Goal: Browse casually: Explore the website without a specific task or goal

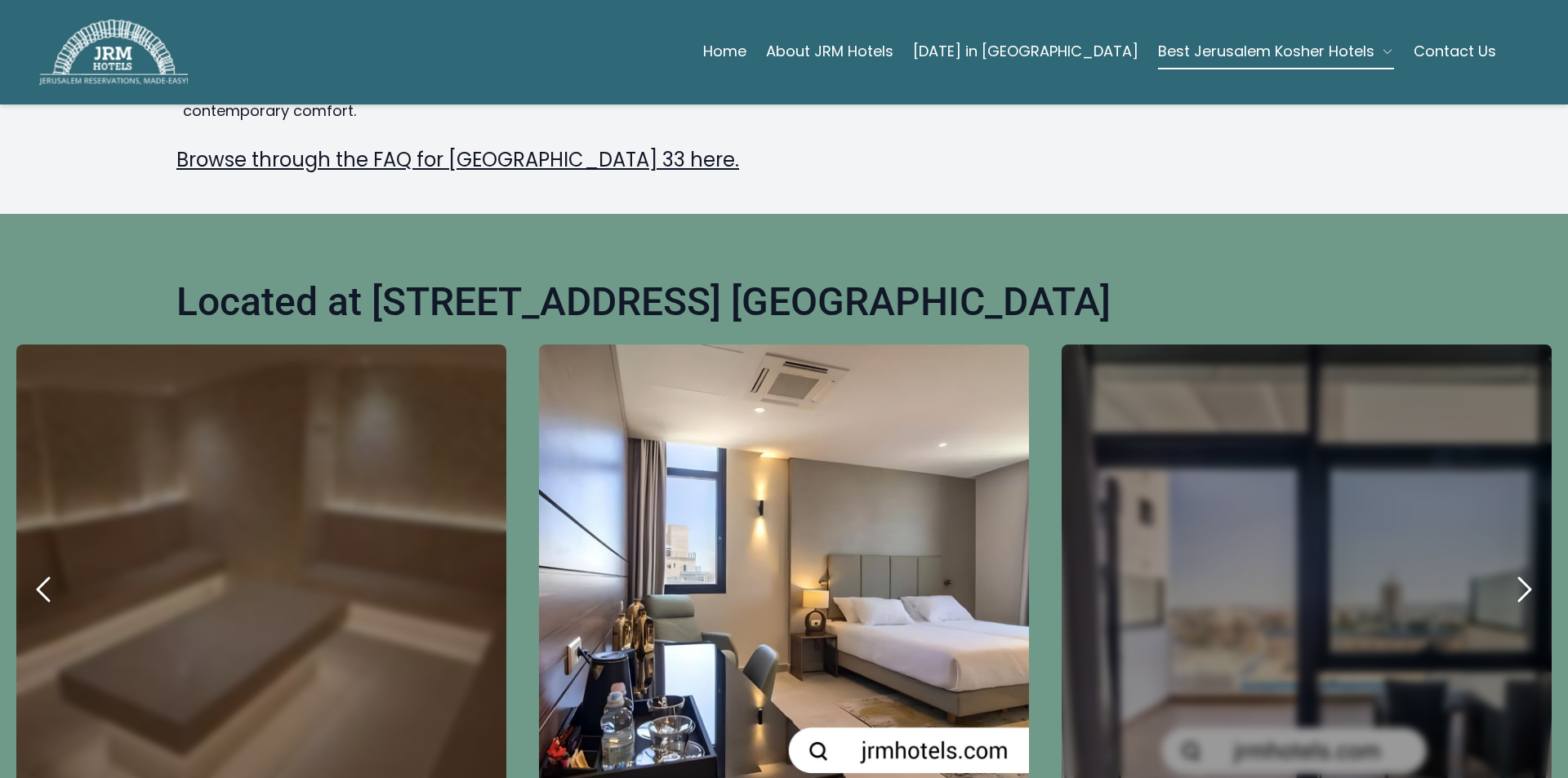
scroll to position [762, 0]
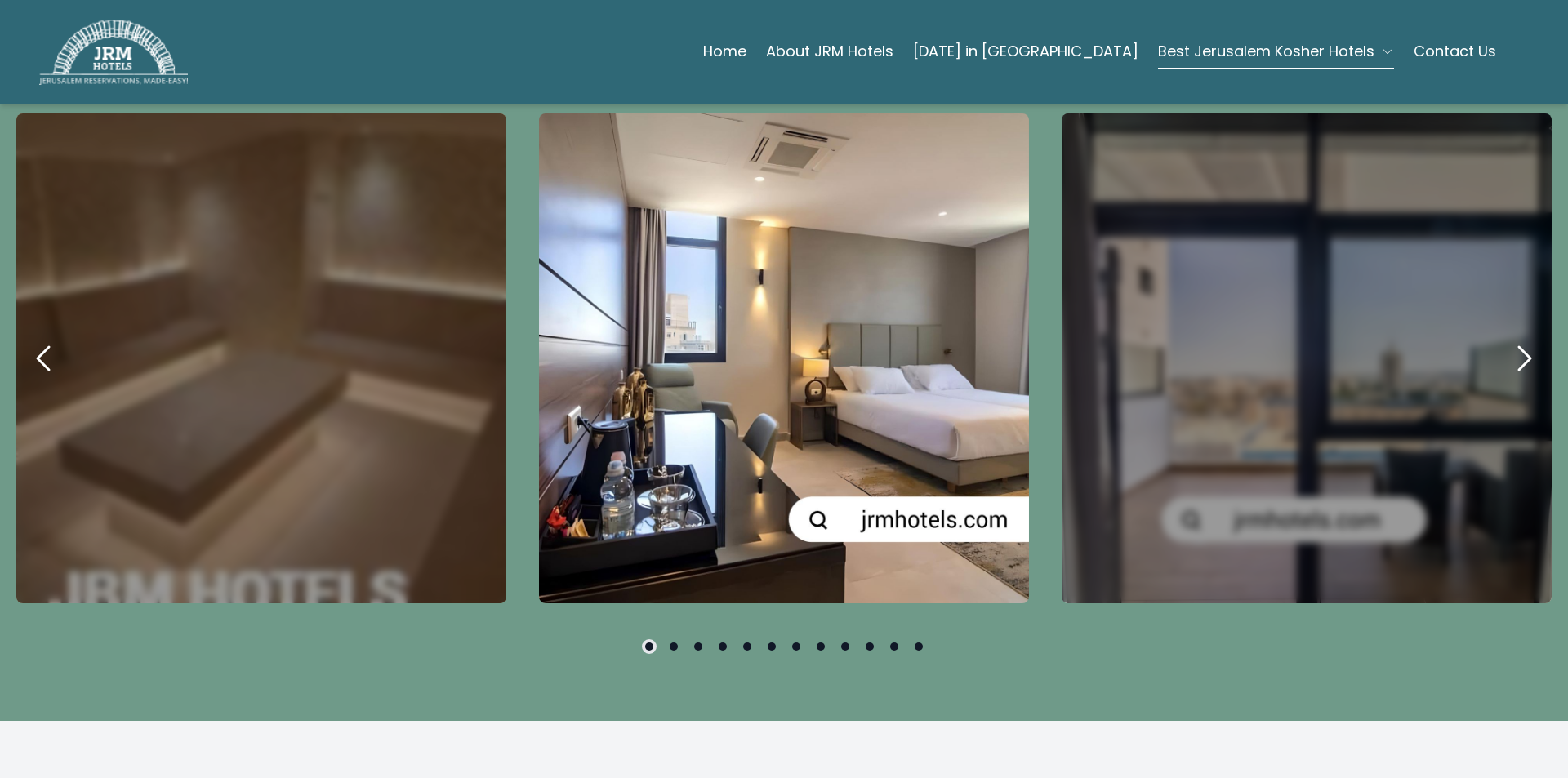
click at [1510, 339] on icon "next" at bounding box center [1524, 358] width 39 height 39
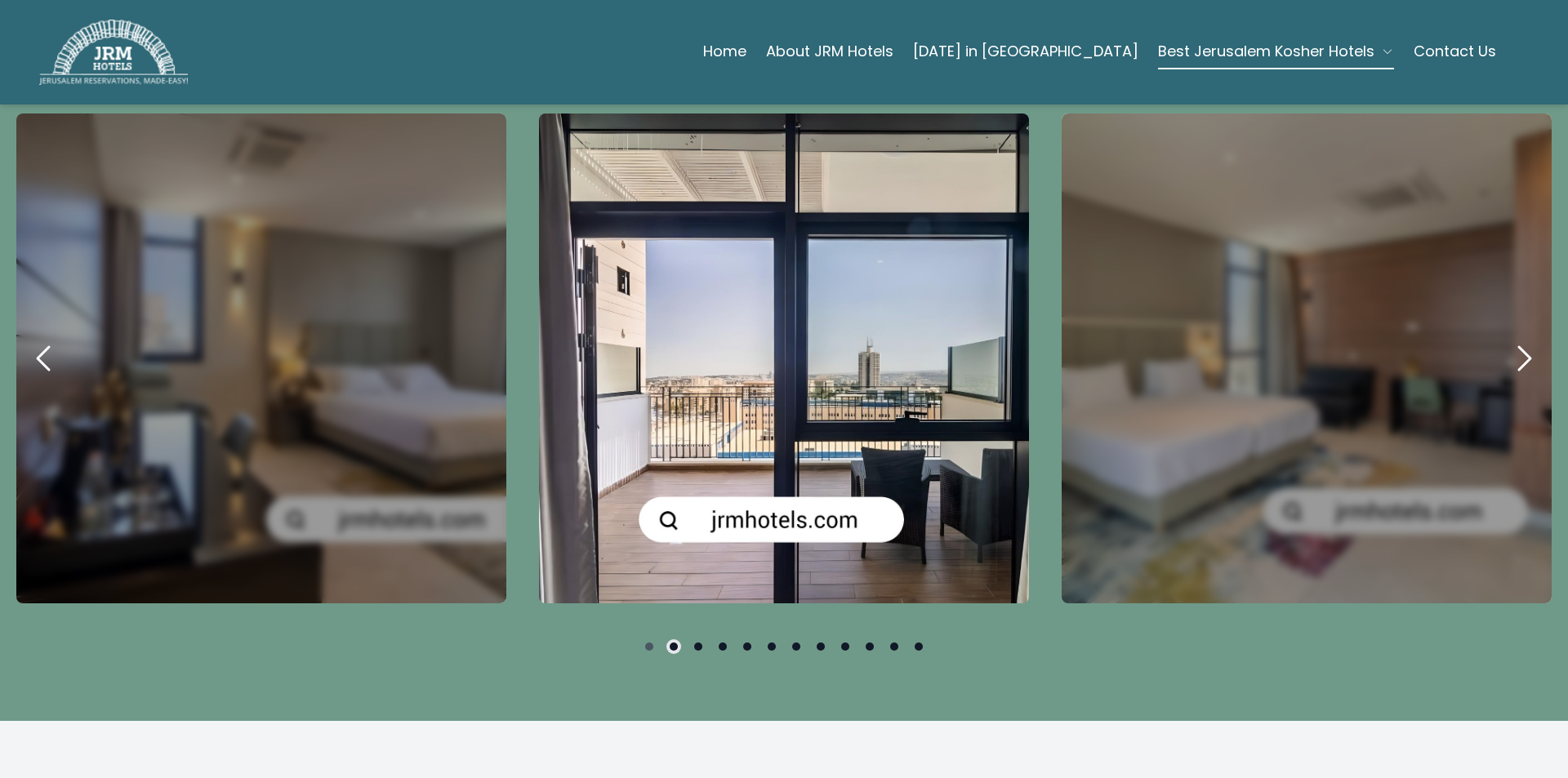
click at [1510, 339] on icon "next" at bounding box center [1524, 358] width 39 height 39
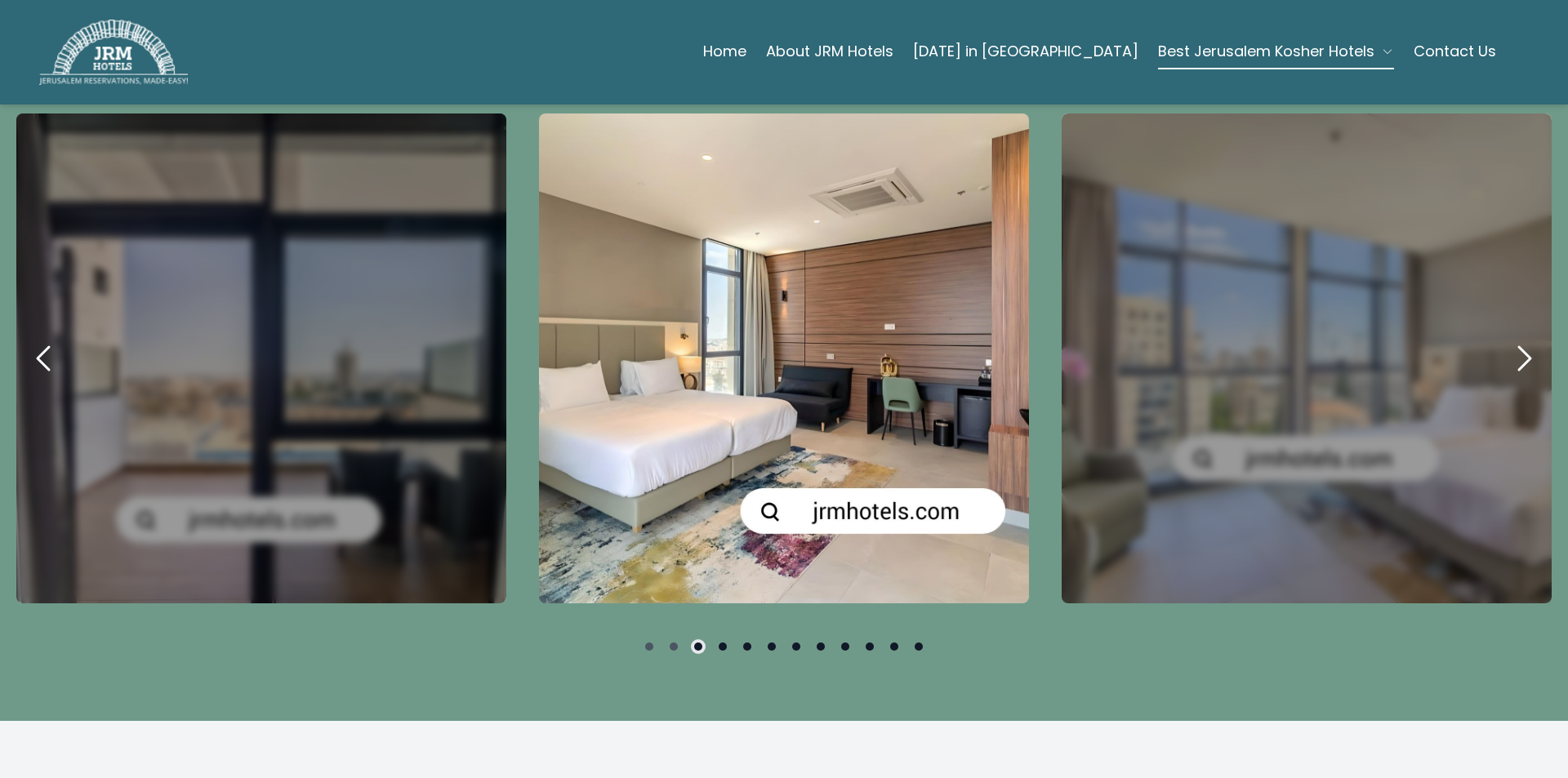
click at [1510, 339] on icon "next" at bounding box center [1524, 358] width 39 height 39
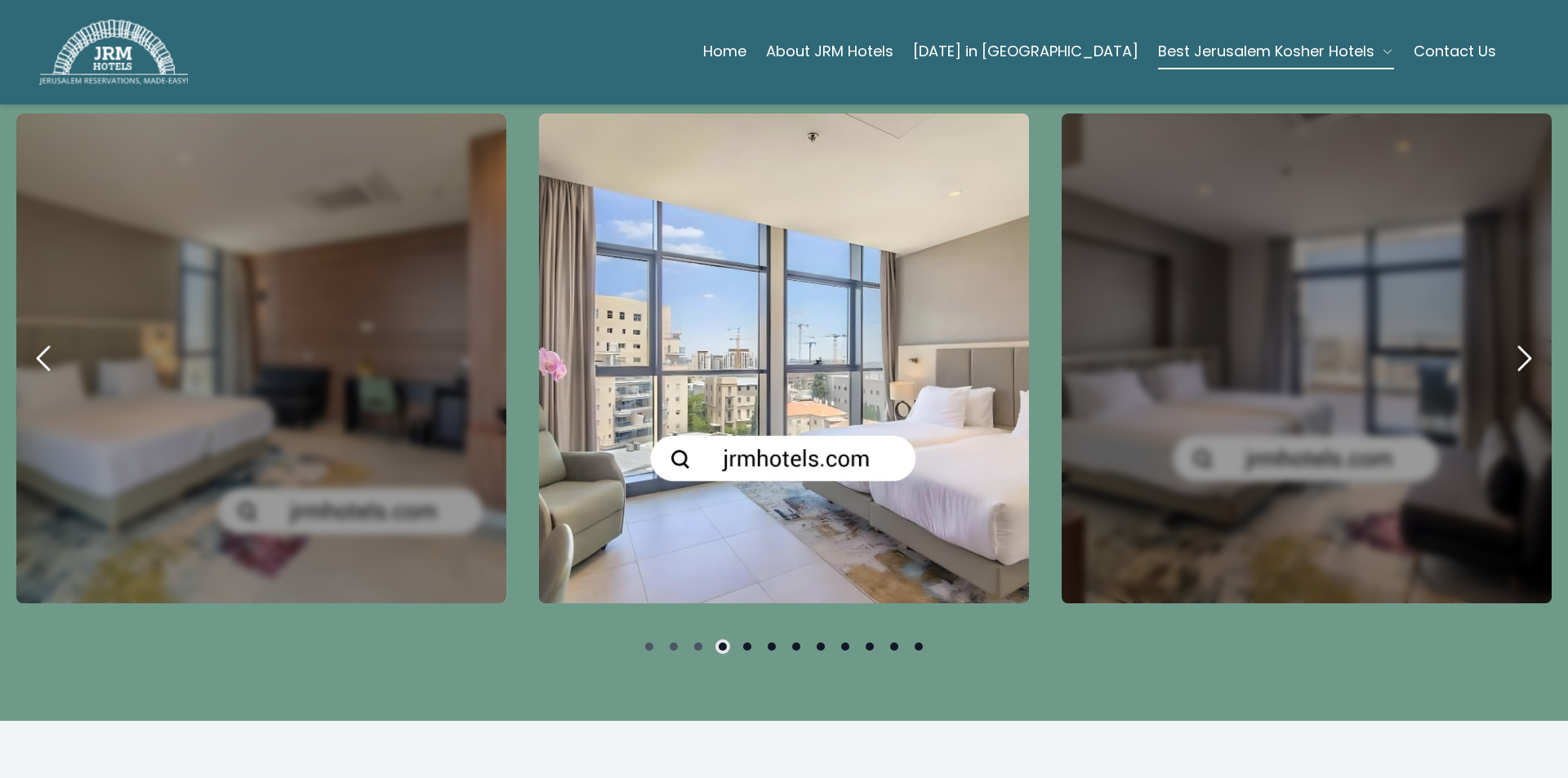
click at [1510, 339] on icon "next" at bounding box center [1524, 358] width 39 height 39
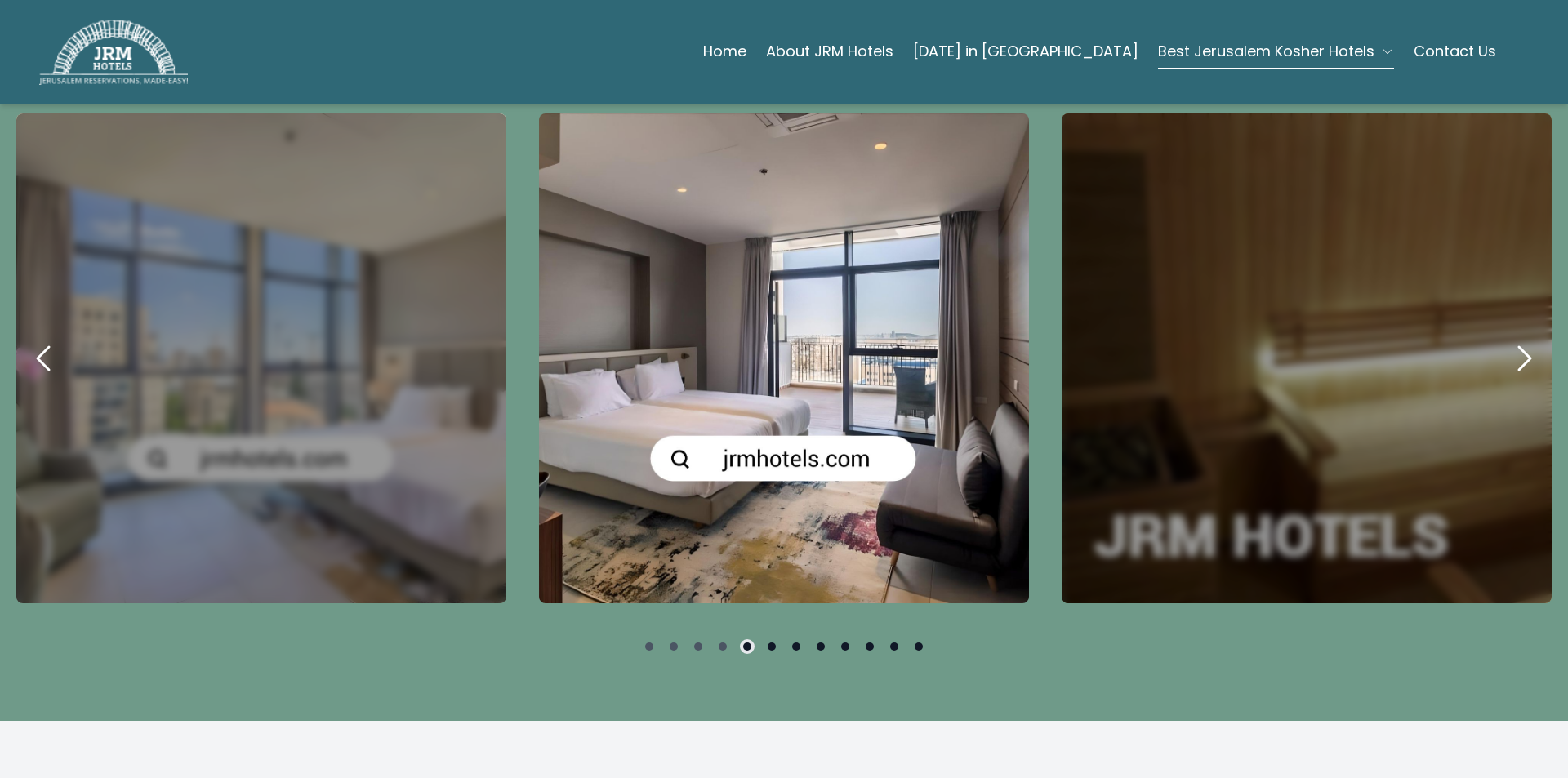
click at [1510, 339] on icon "next" at bounding box center [1524, 358] width 39 height 39
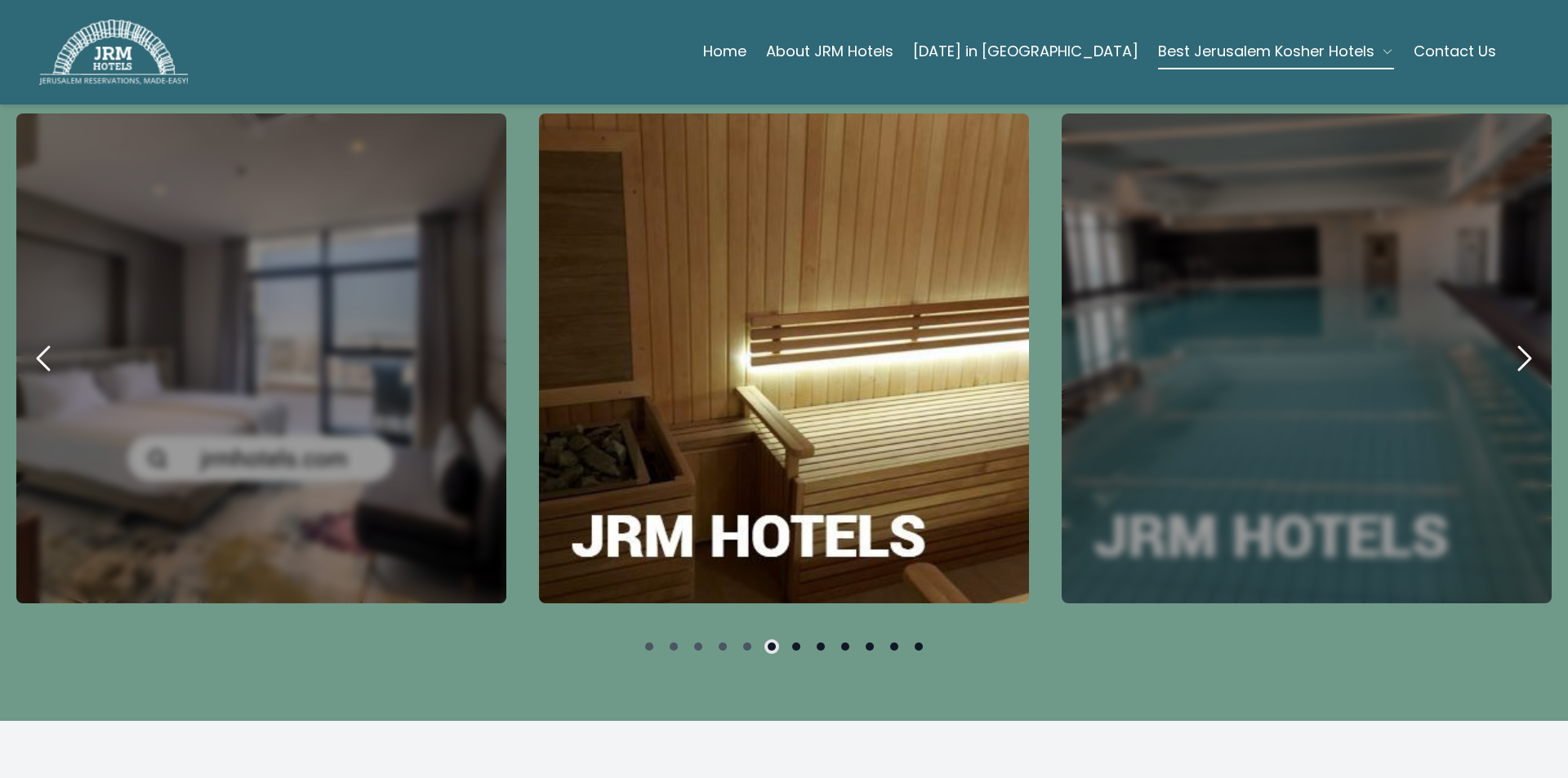
click at [1510, 339] on icon "next" at bounding box center [1524, 358] width 39 height 39
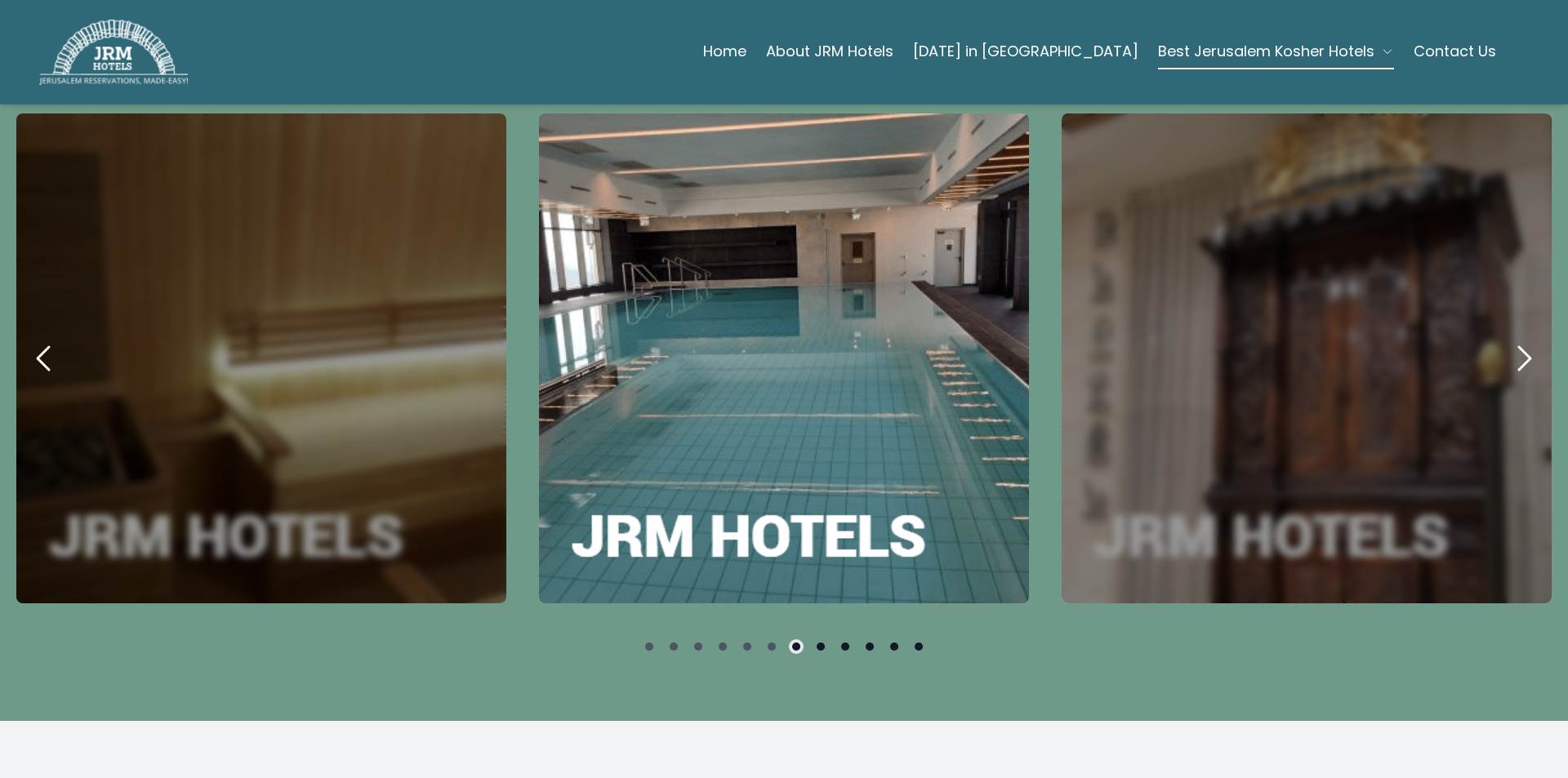
click at [1510, 339] on icon "next" at bounding box center [1524, 358] width 39 height 39
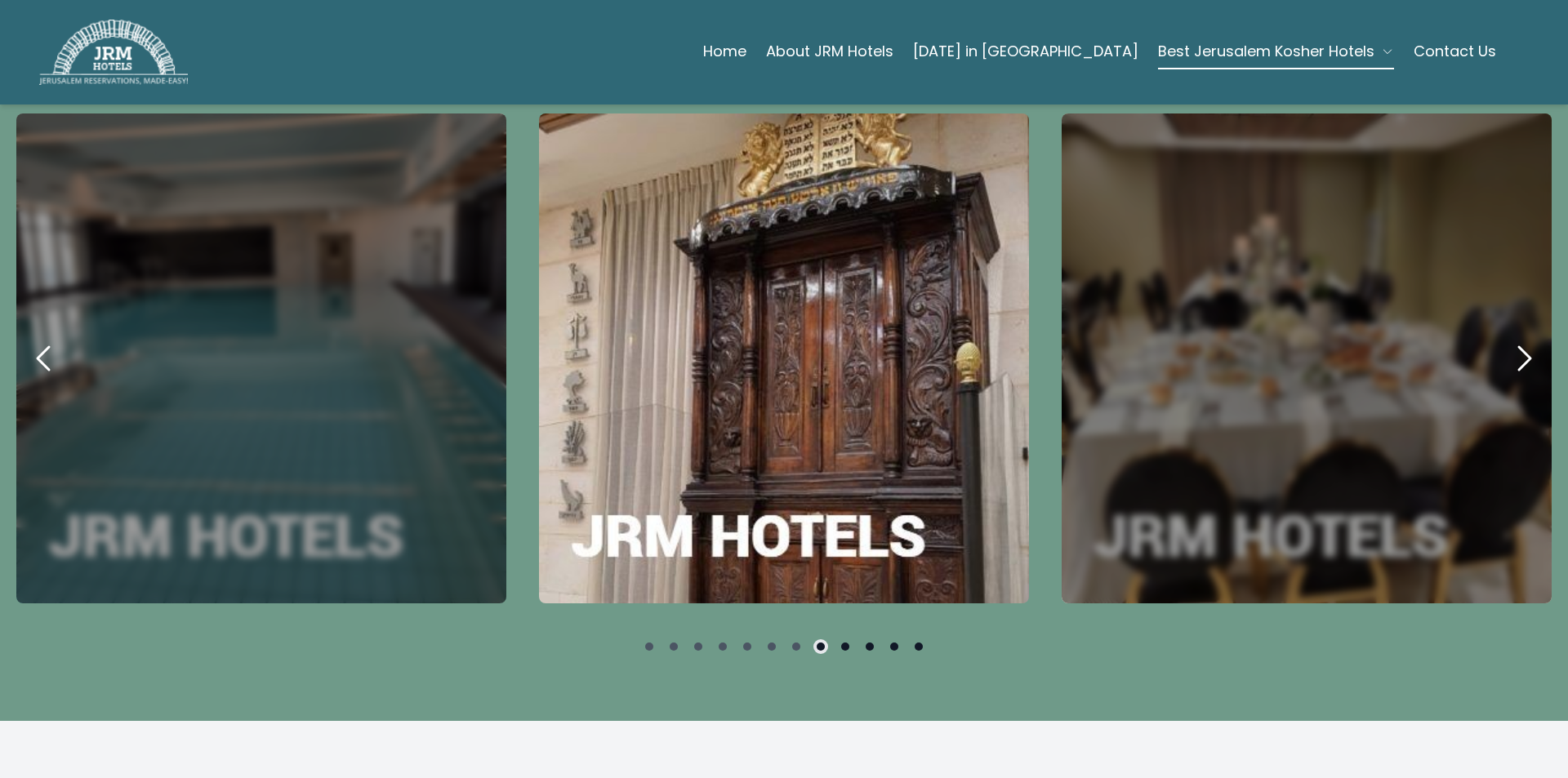
click at [1510, 339] on icon "next" at bounding box center [1524, 358] width 39 height 39
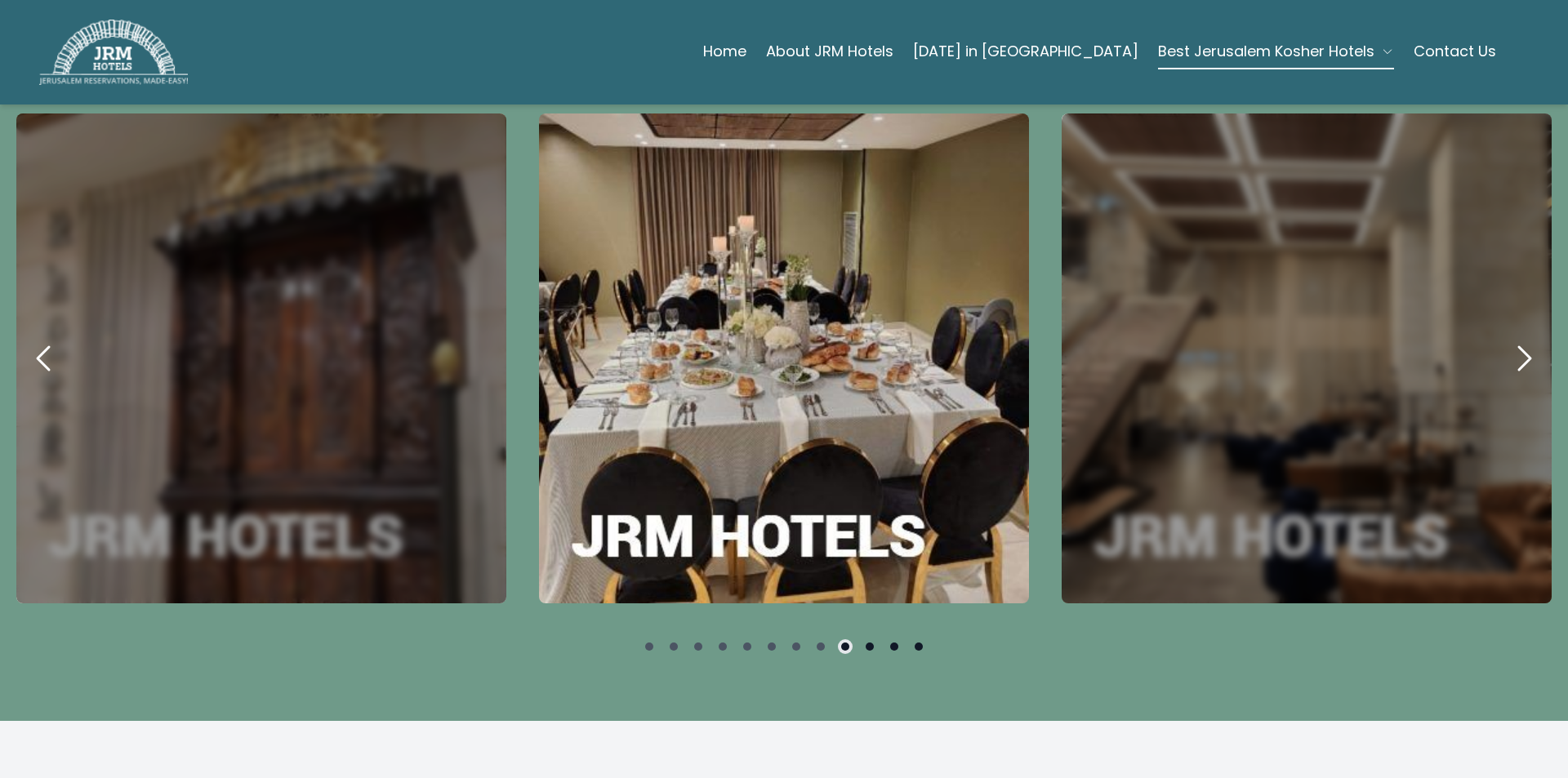
click at [1510, 339] on icon "next" at bounding box center [1524, 358] width 39 height 39
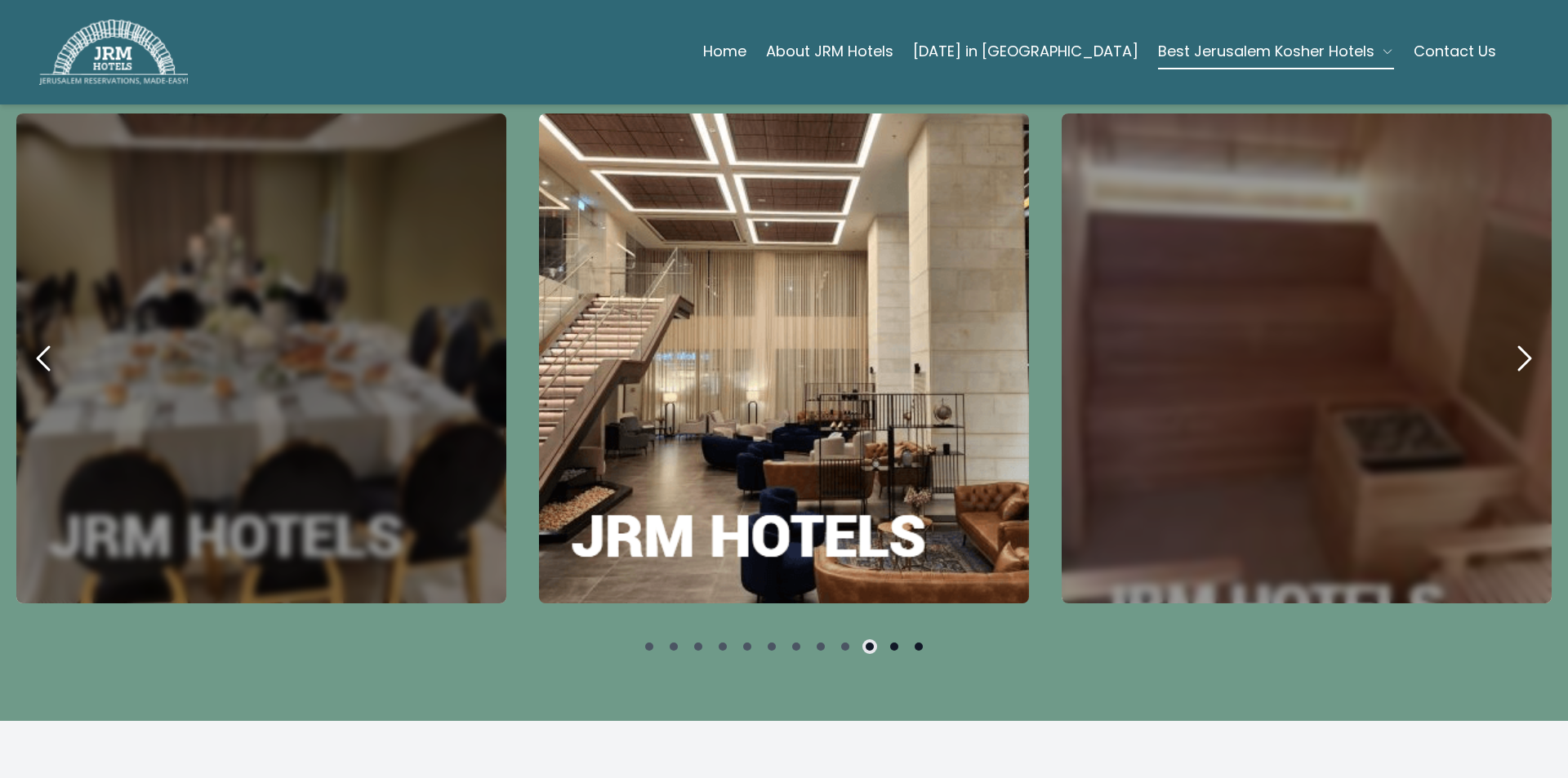
click at [1510, 339] on icon "next" at bounding box center [1524, 358] width 39 height 39
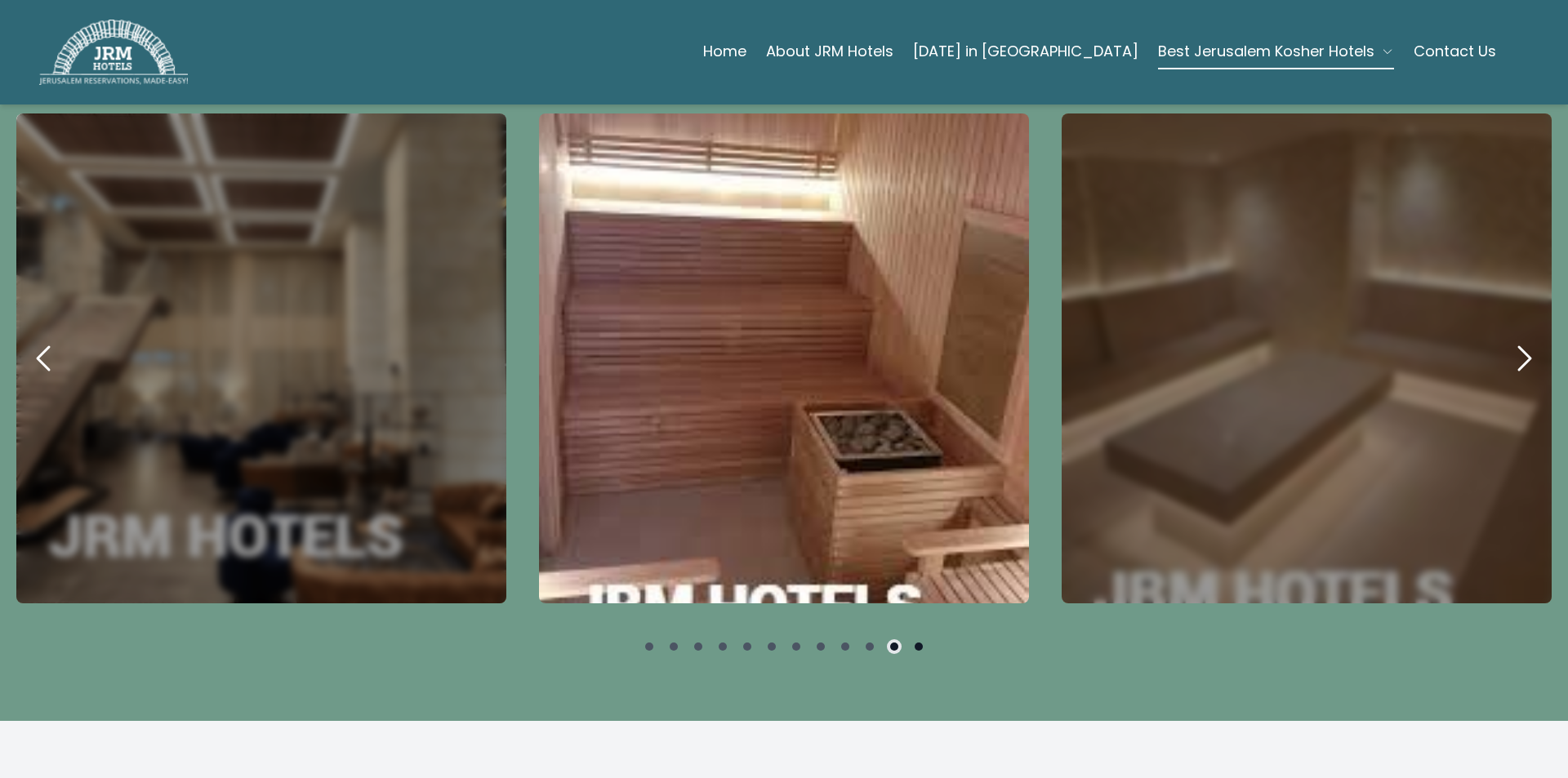
click at [1510, 339] on icon "next" at bounding box center [1524, 358] width 39 height 39
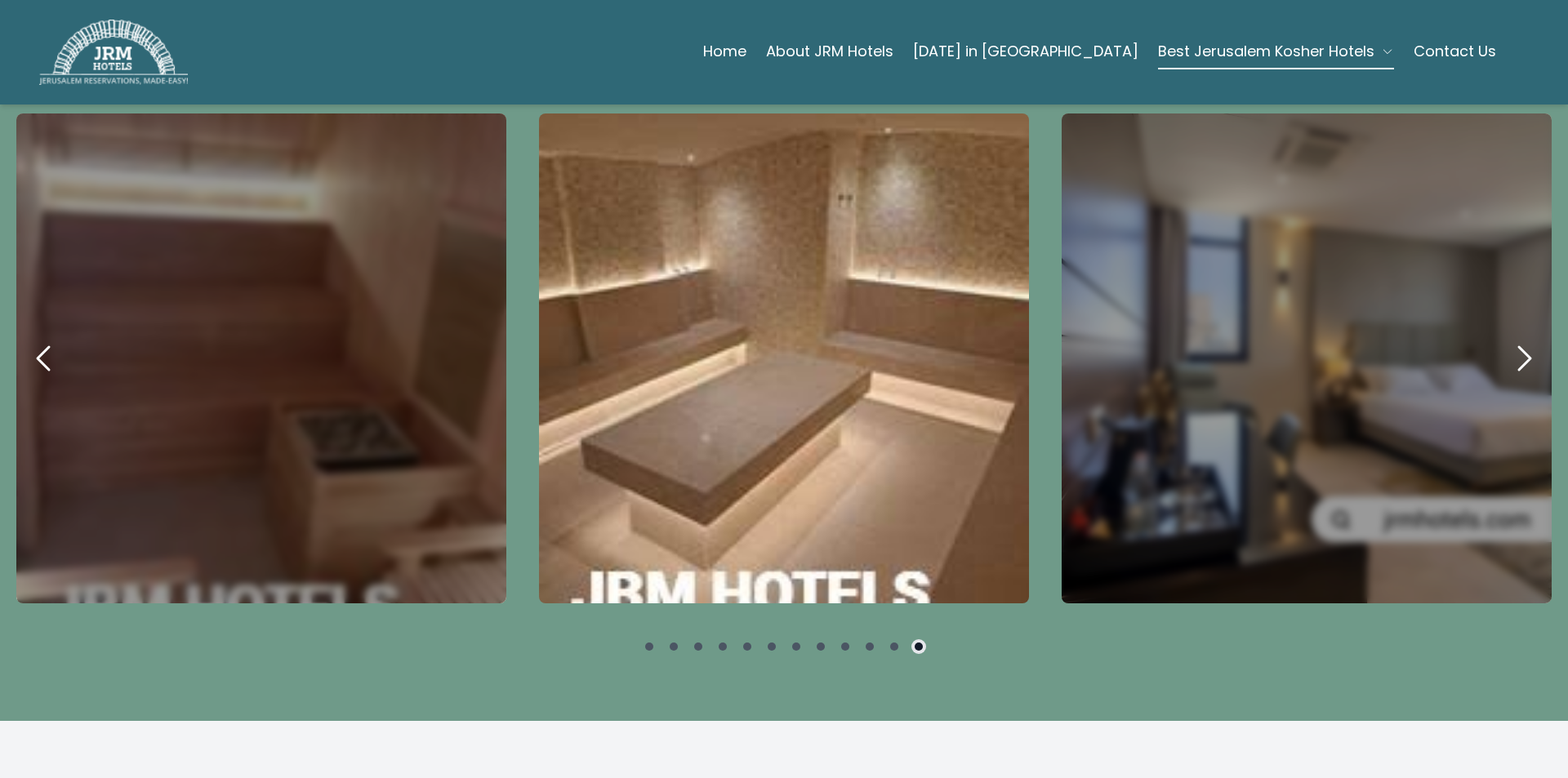
click at [1510, 339] on icon "next" at bounding box center [1524, 358] width 39 height 39
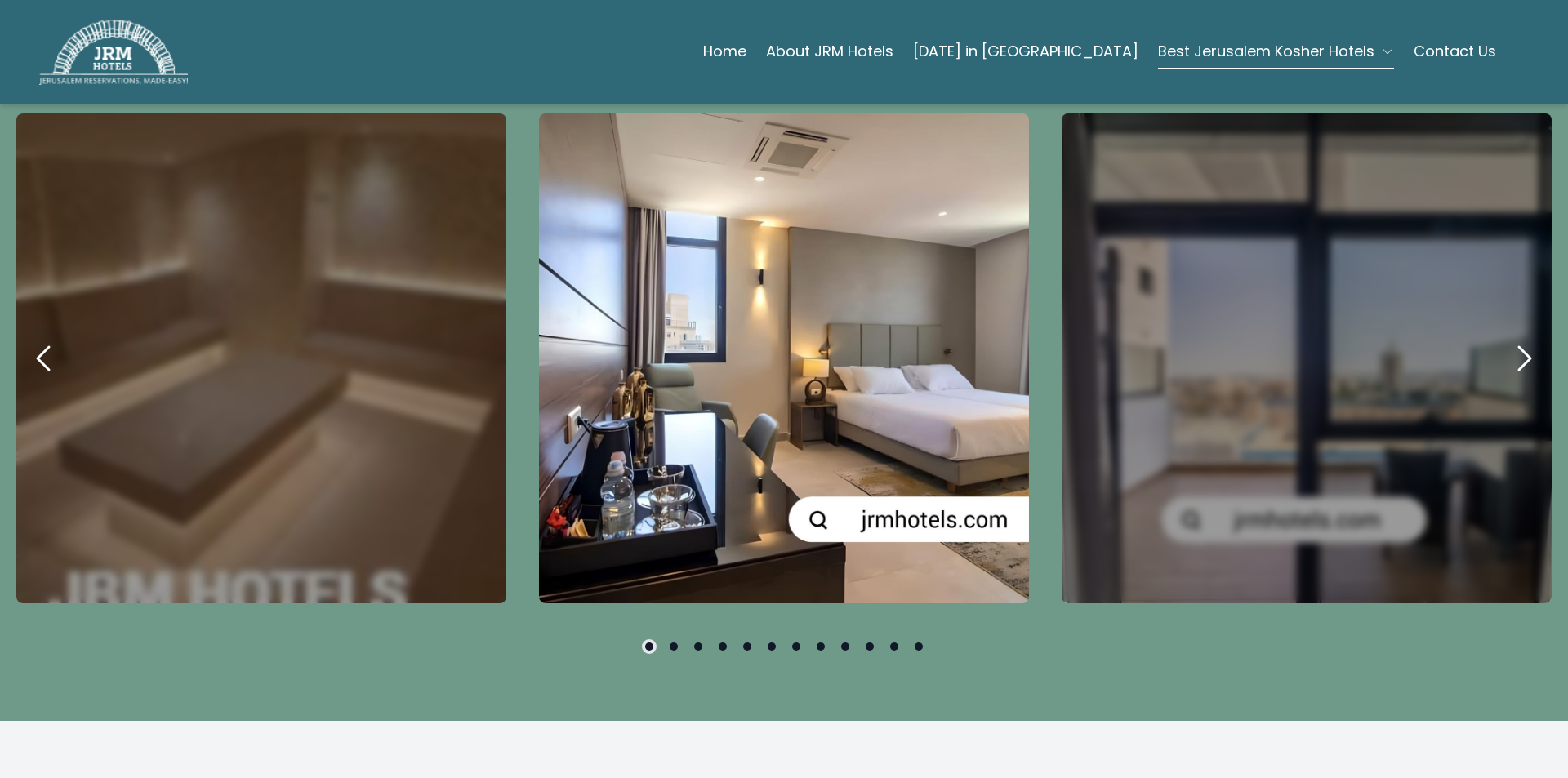
click at [1510, 339] on icon "next" at bounding box center [1524, 358] width 39 height 39
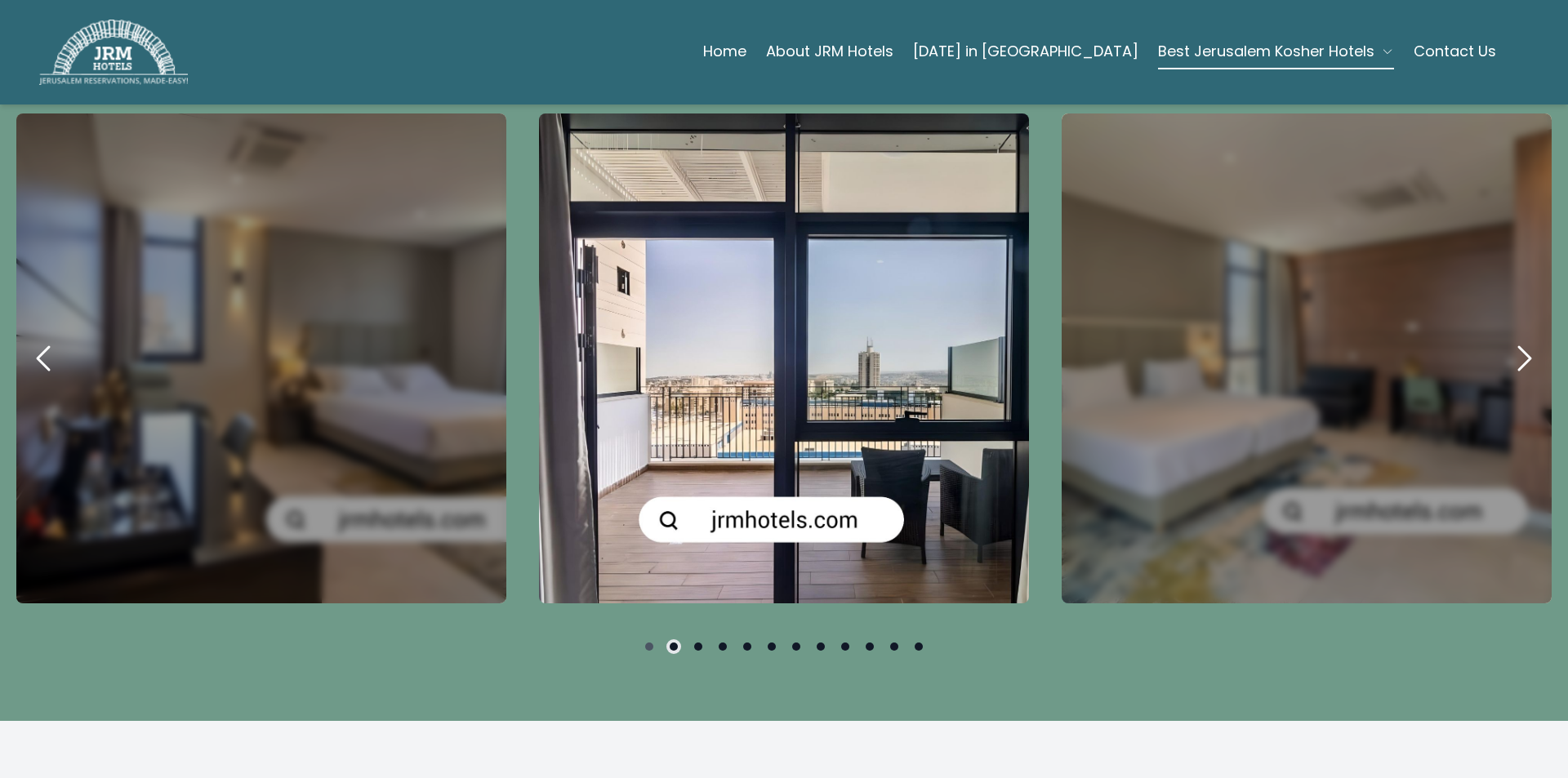
click at [1510, 339] on icon "next" at bounding box center [1524, 358] width 39 height 39
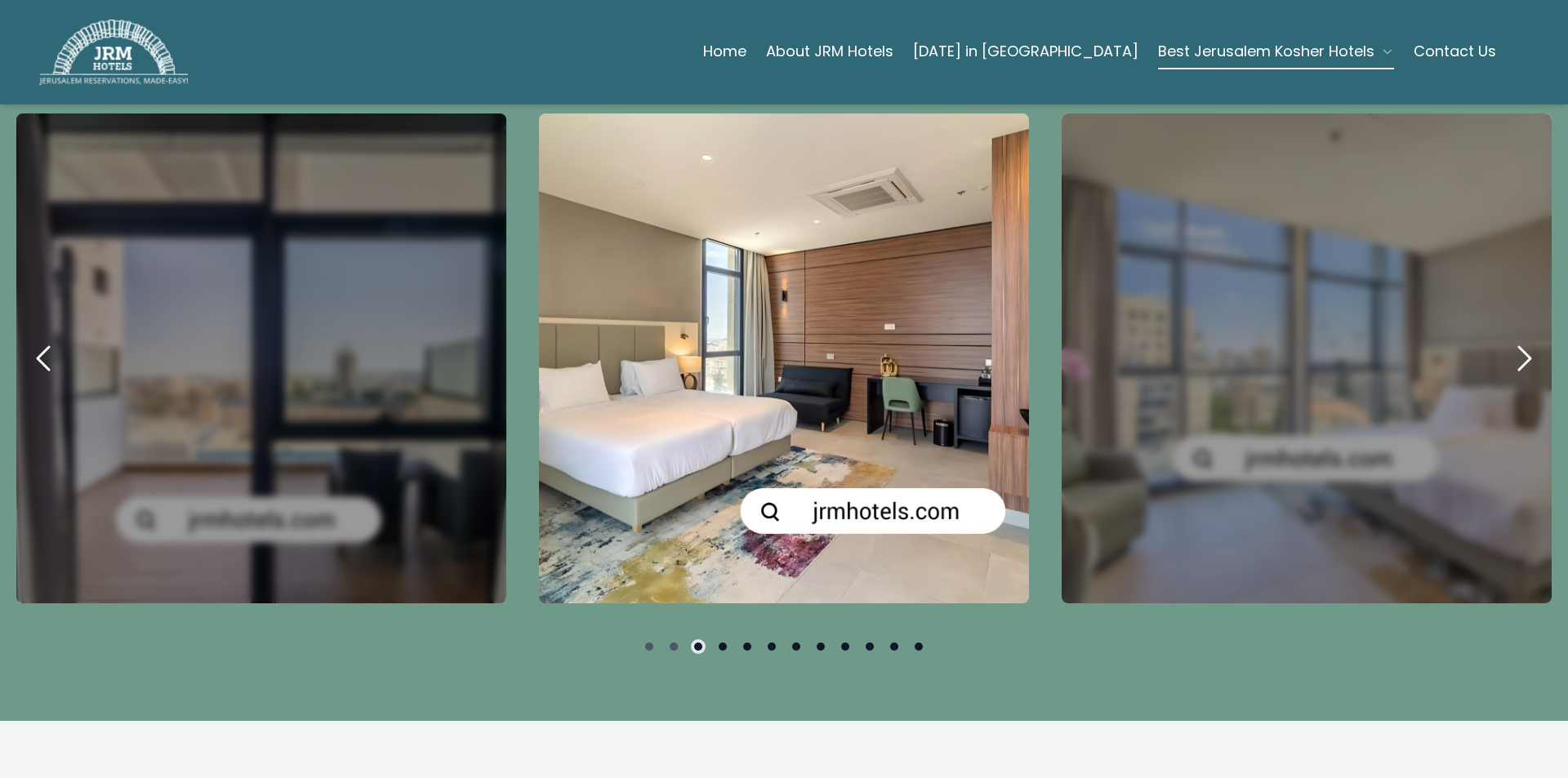
click at [1510, 339] on icon "next" at bounding box center [1524, 358] width 39 height 39
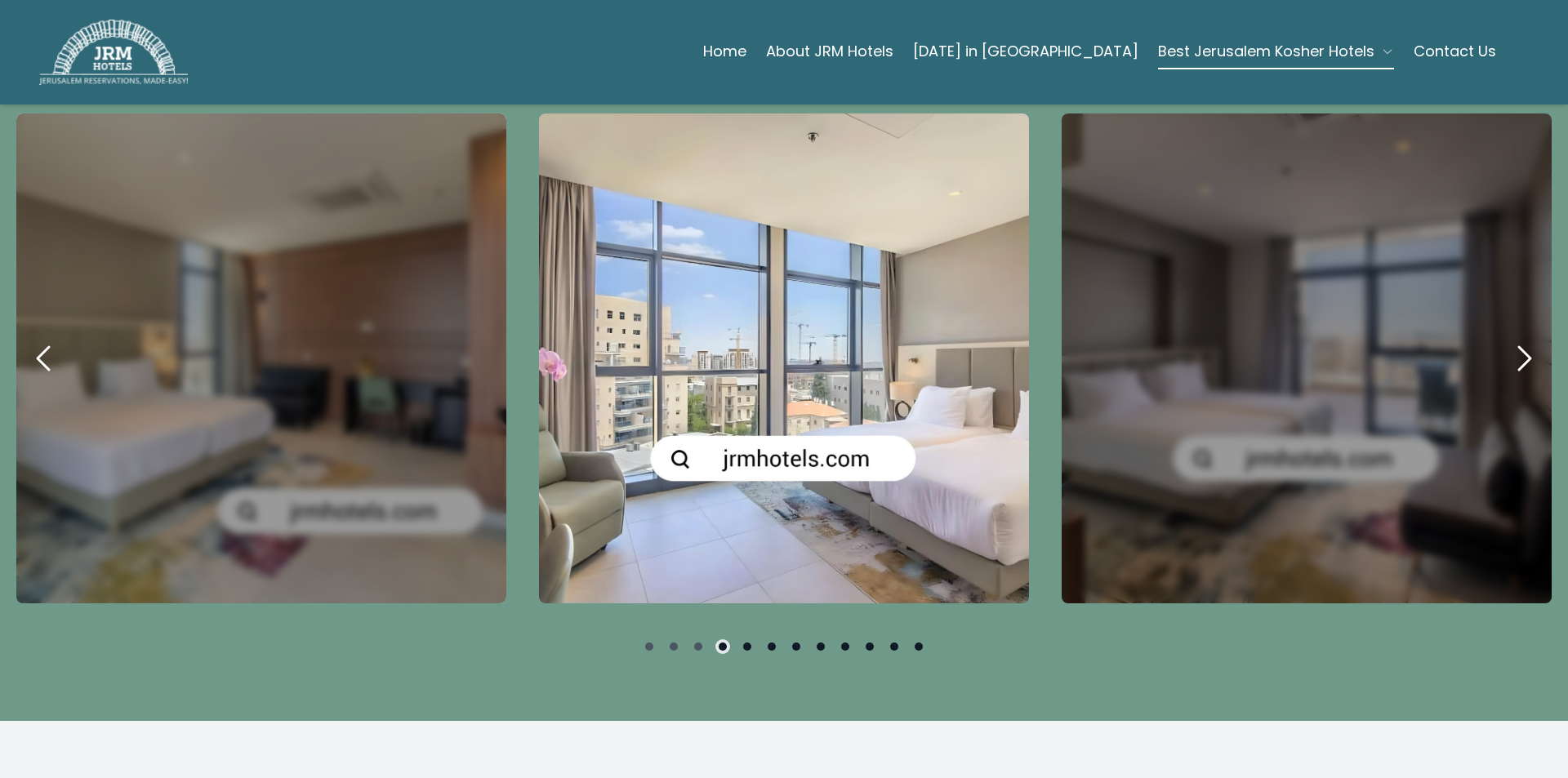
click at [1510, 339] on icon "next" at bounding box center [1524, 358] width 39 height 39
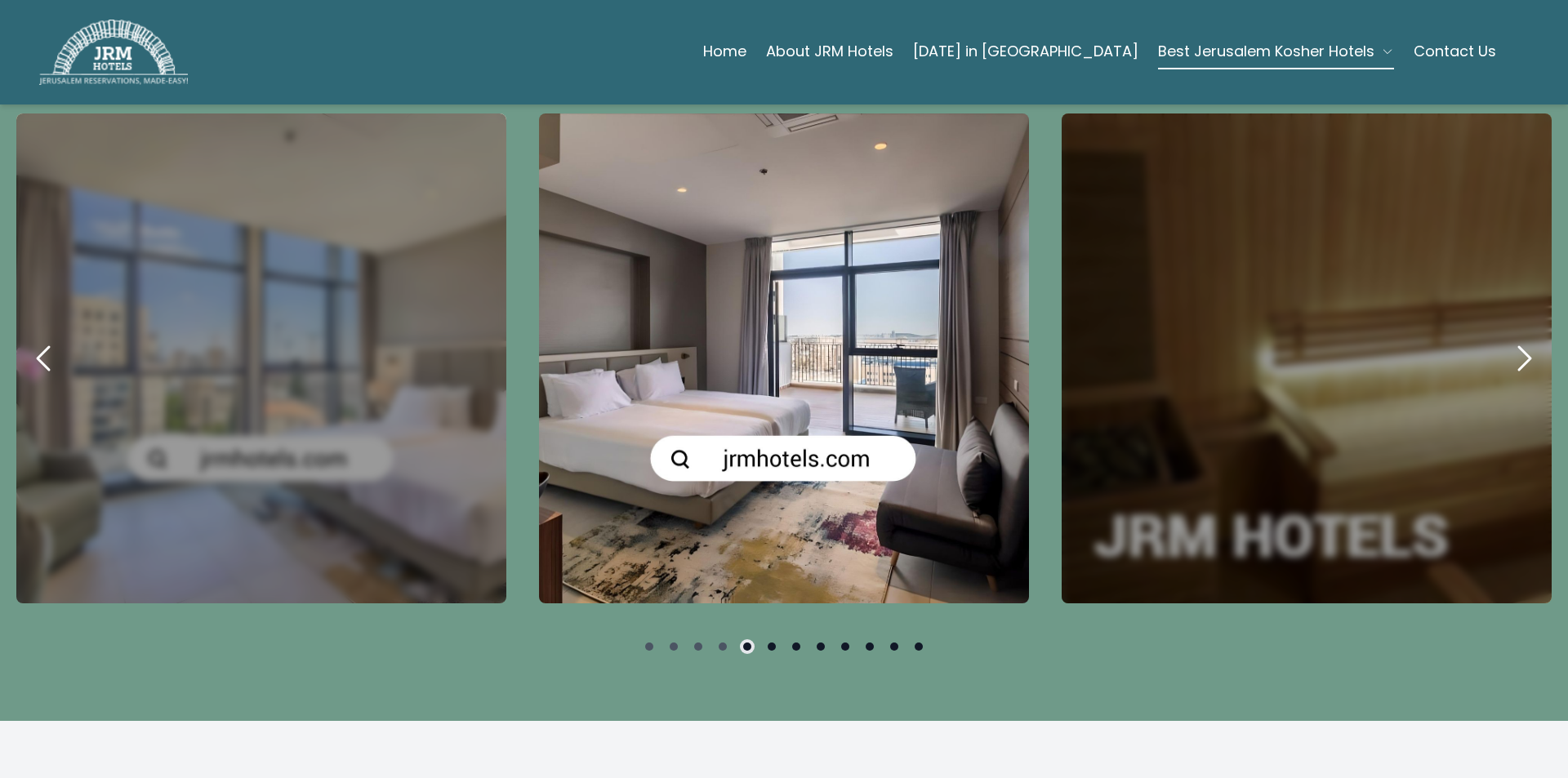
click at [1510, 339] on icon "next" at bounding box center [1524, 358] width 39 height 39
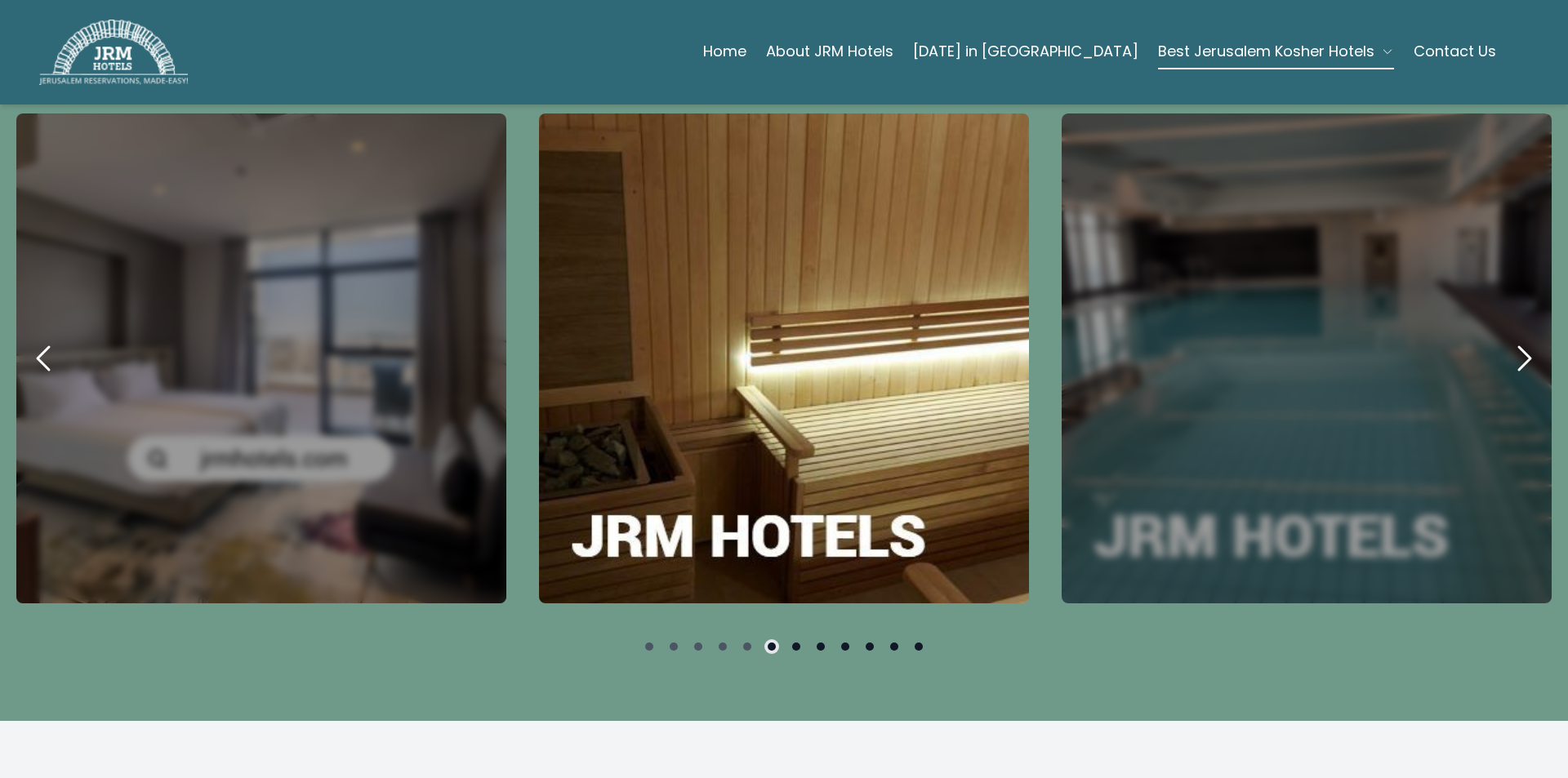
click at [1510, 339] on icon "next" at bounding box center [1524, 358] width 39 height 39
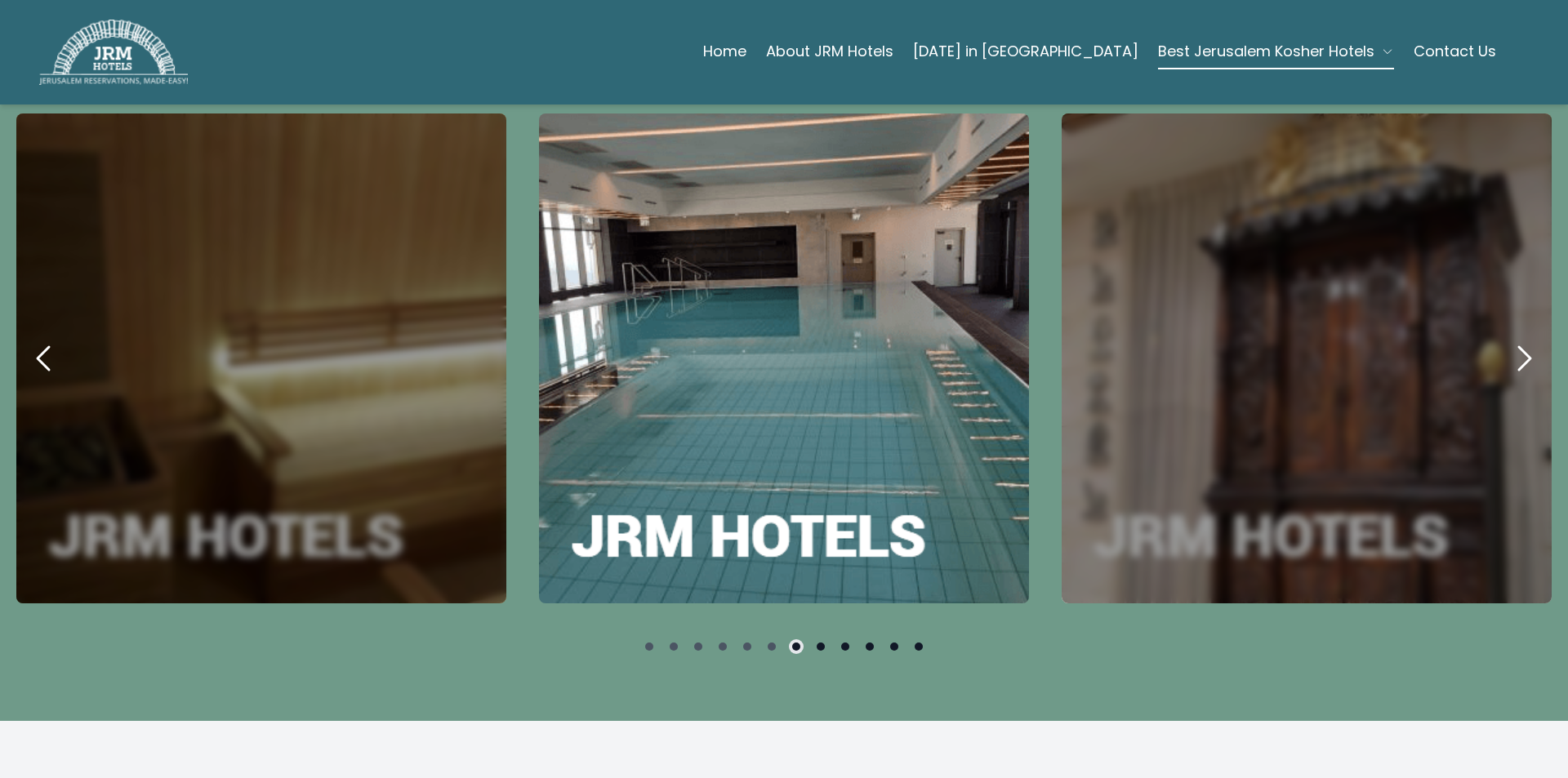
click at [1510, 339] on icon "next" at bounding box center [1524, 358] width 39 height 39
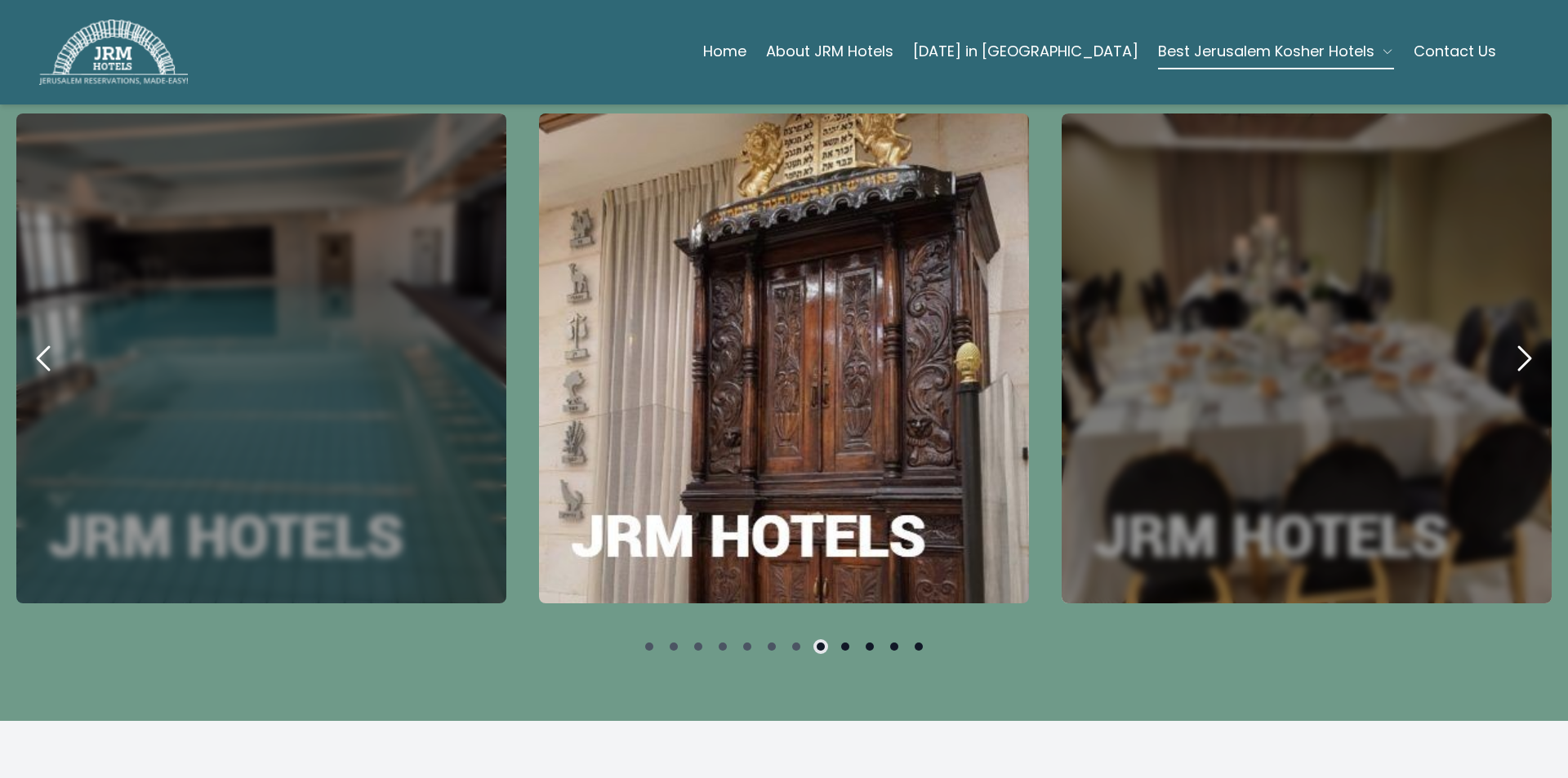
click at [1510, 339] on icon "next" at bounding box center [1524, 358] width 39 height 39
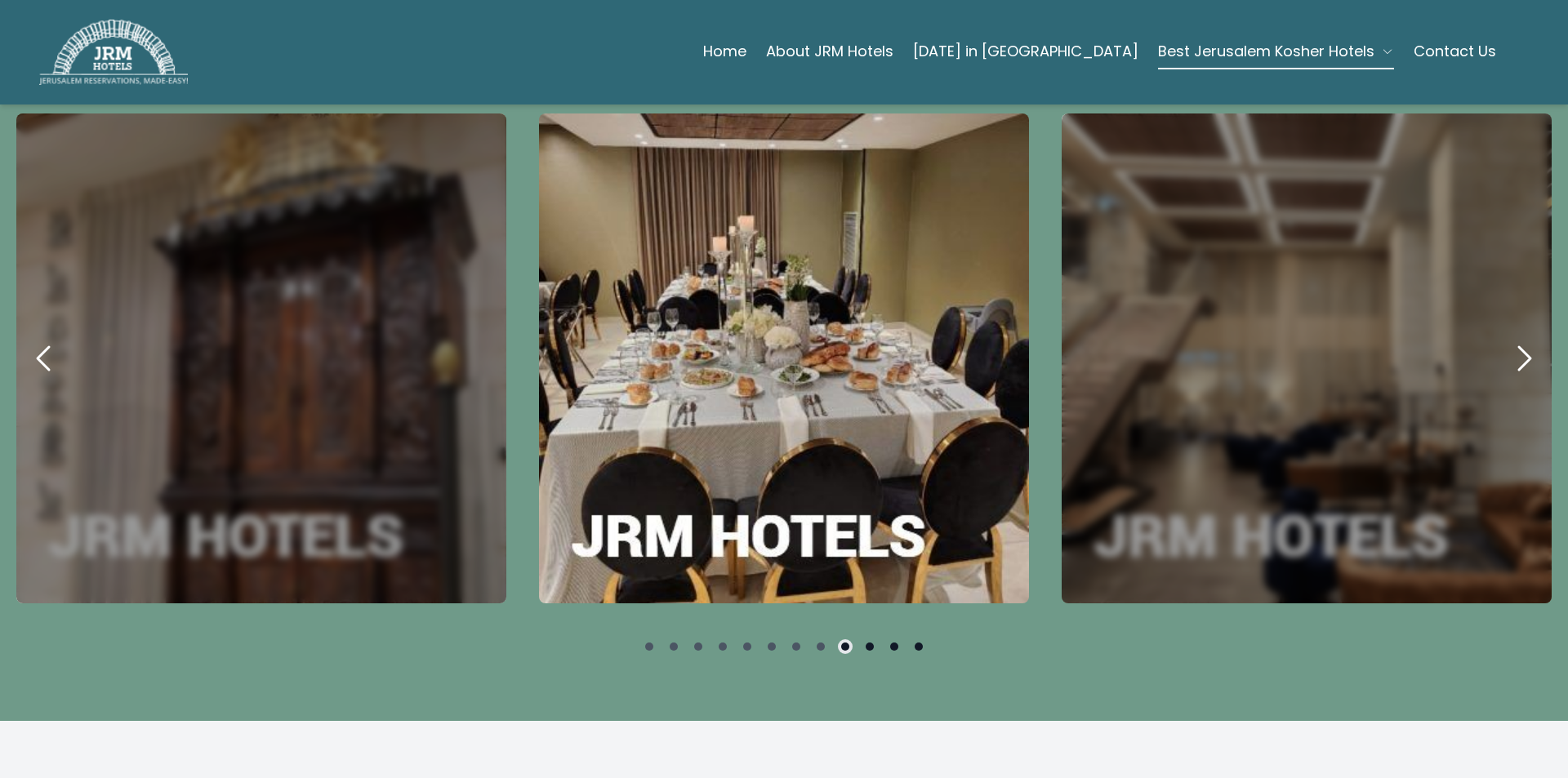
click at [1510, 339] on icon "next" at bounding box center [1524, 358] width 39 height 39
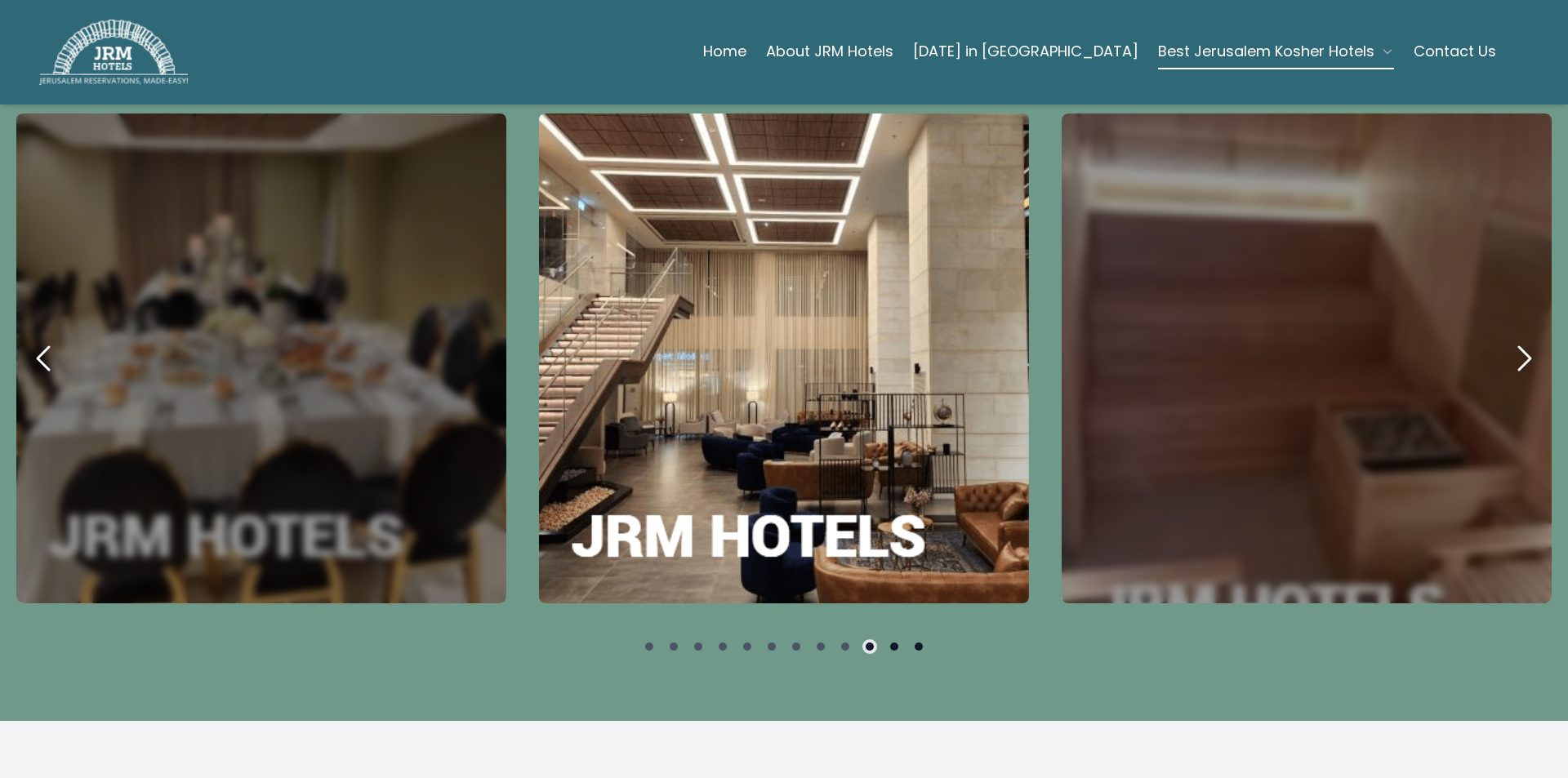
click at [1510, 339] on icon "next" at bounding box center [1524, 358] width 39 height 39
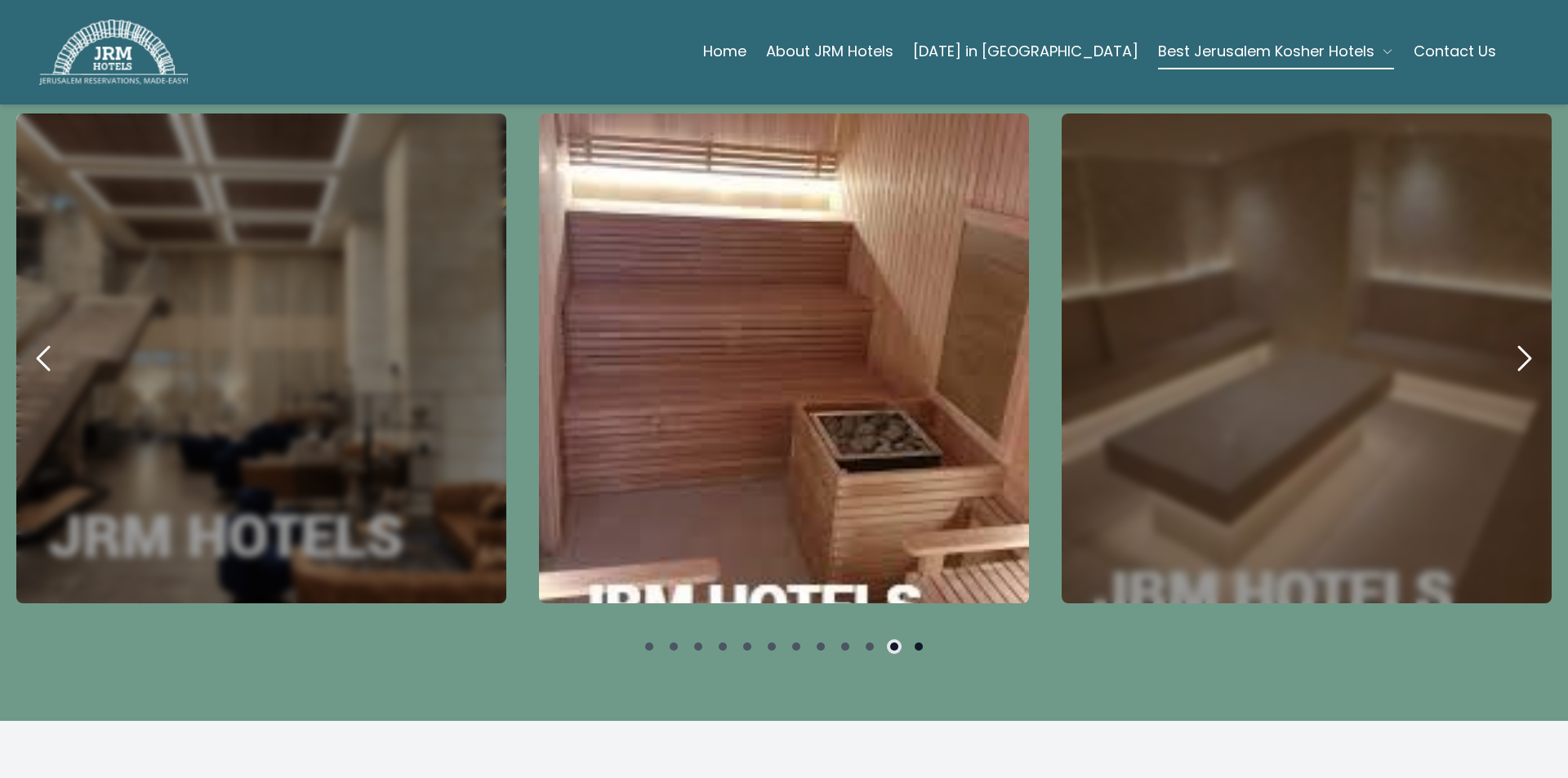
click at [1510, 339] on icon "next" at bounding box center [1524, 358] width 39 height 39
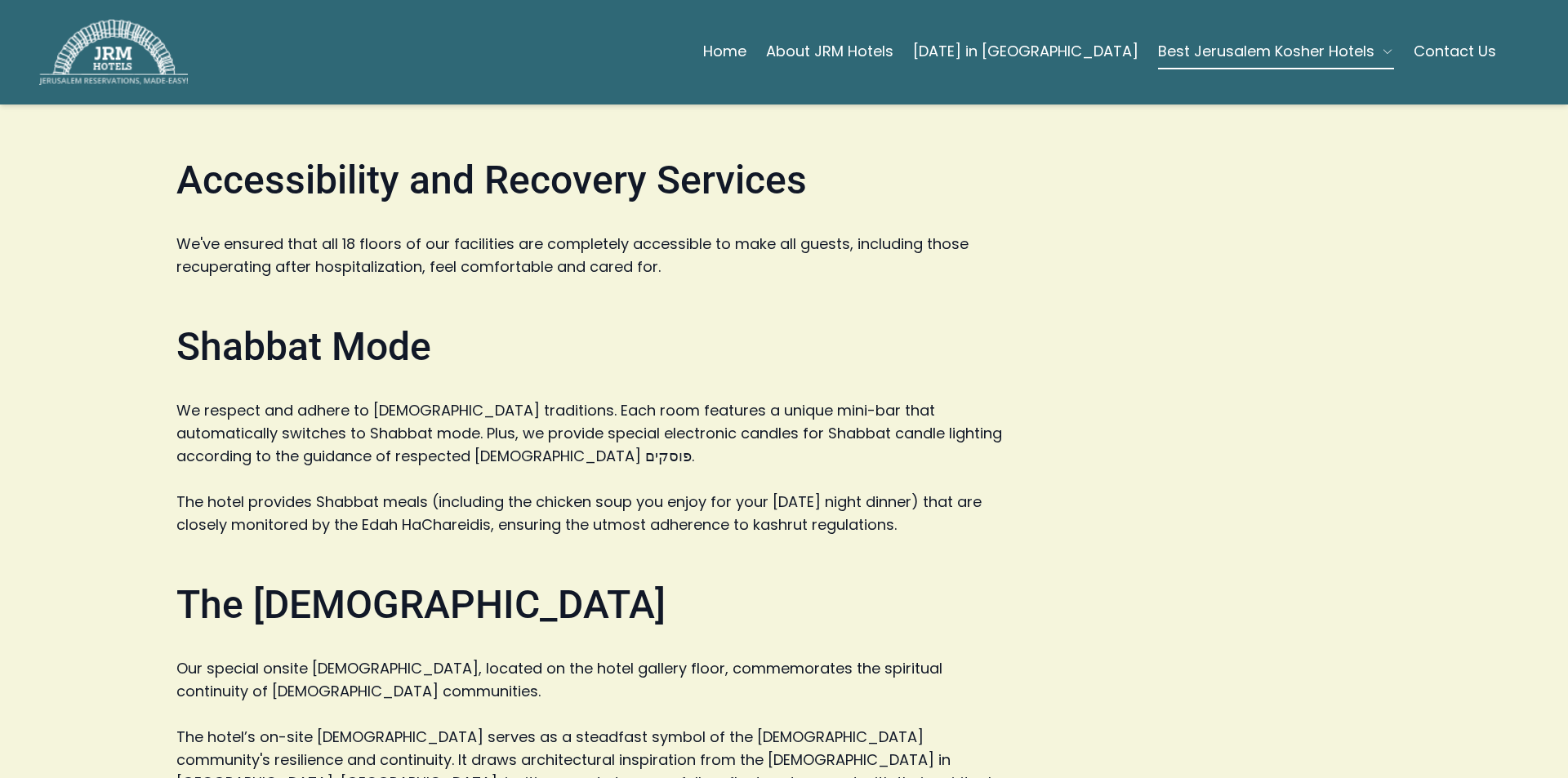
scroll to position [3594, 0]
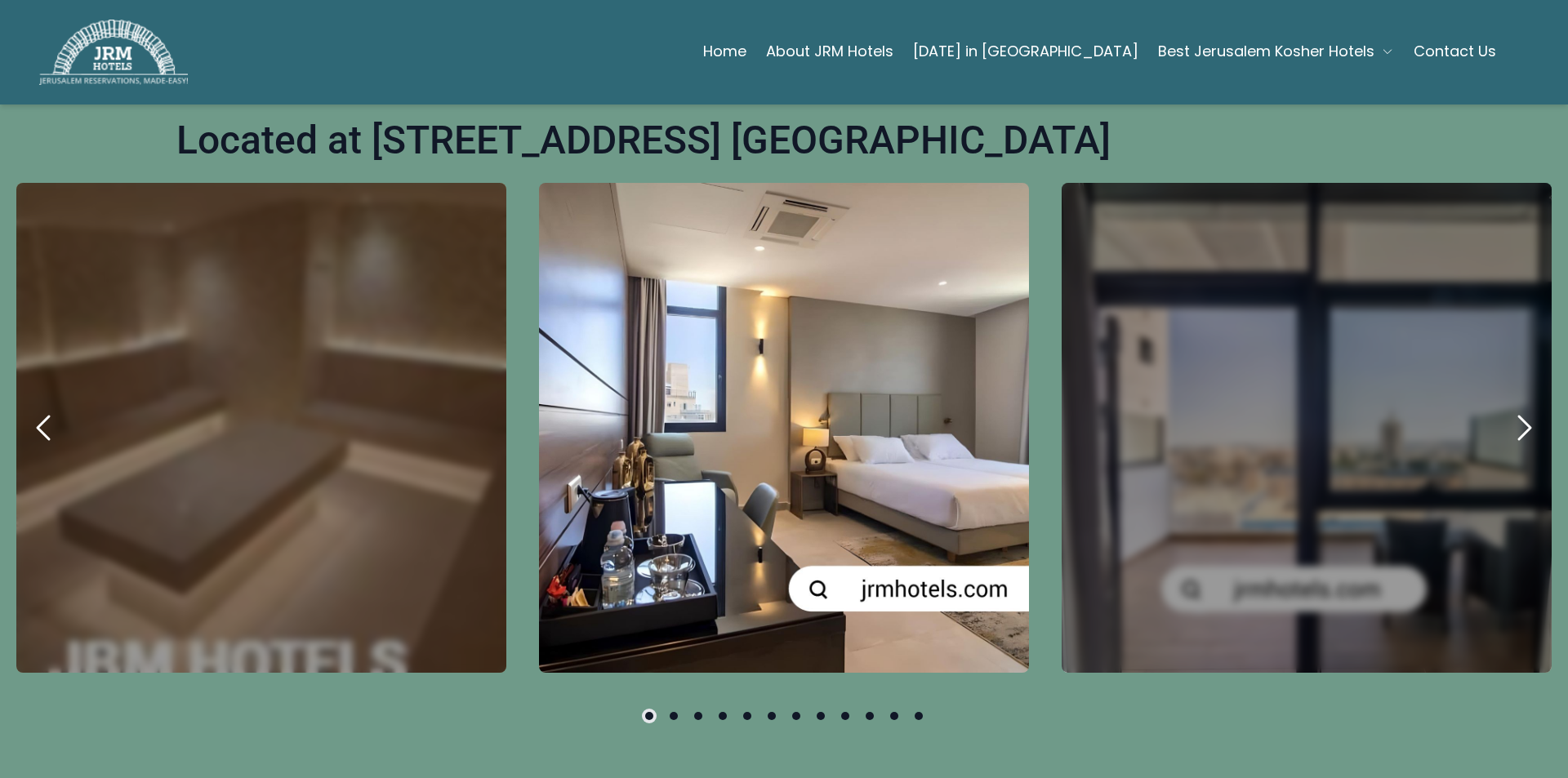
scroll to position [871, 0]
